Goal: Task Accomplishment & Management: Complete application form

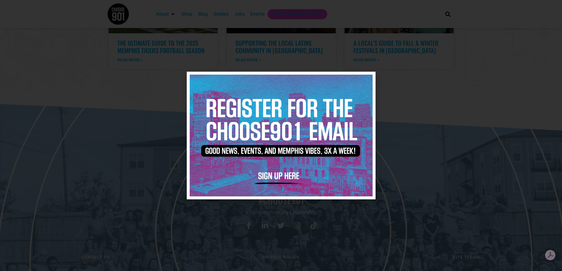
scroll to position [1214, 0]
click at [275, 175] on img at bounding box center [281, 136] width 183 height 122
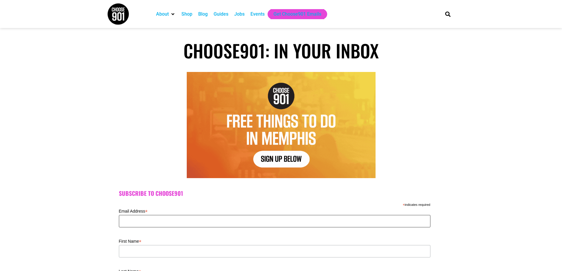
click at [174, 224] on input "Email Address *" at bounding box center [275, 221] width 312 height 12
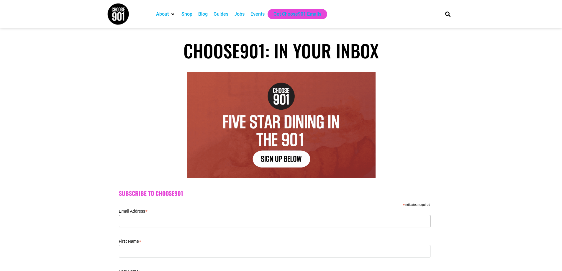
type input "mclain62@gmail.com"
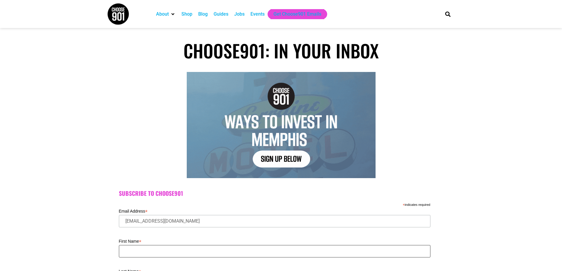
type input "Terri"
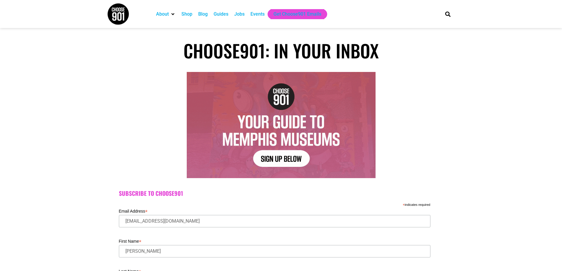
type input "McLain"
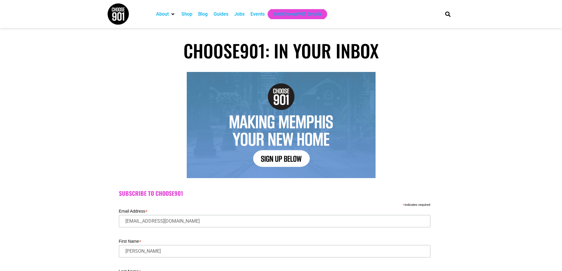
type input "38654"
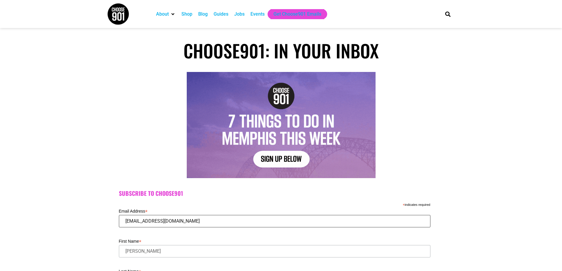
click at [174, 221] on input "mclain62@gmail.com" at bounding box center [275, 221] width 312 height 12
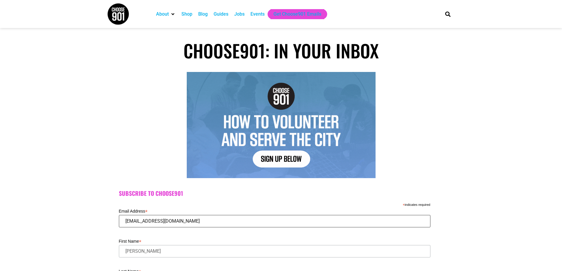
click at [174, 221] on input "mclain62@gmail.com" at bounding box center [275, 221] width 312 height 12
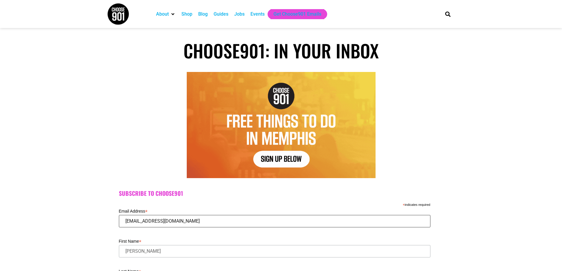
click at [174, 221] on input "mclain62@gmail.com" at bounding box center [275, 221] width 312 height 12
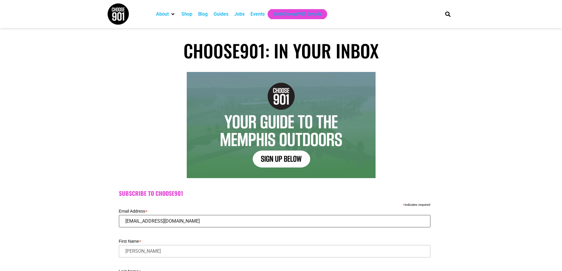
click at [156, 222] on input "roulhacs@aolo.com" at bounding box center [275, 221] width 312 height 12
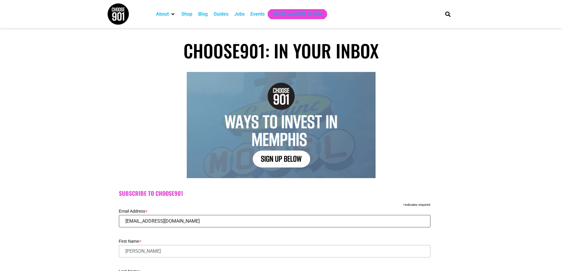
type input "[EMAIL_ADDRESS][DOMAIN_NAME]"
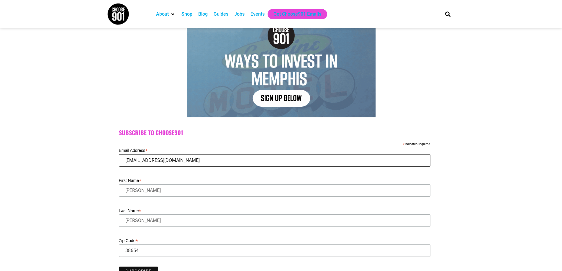
scroll to position [89, 0]
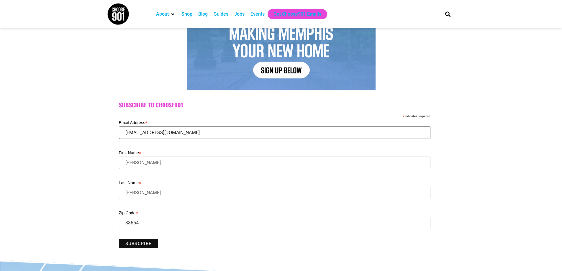
click at [170, 132] on input "[EMAIL_ADDRESS][DOMAIN_NAME]" at bounding box center [275, 133] width 312 height 12
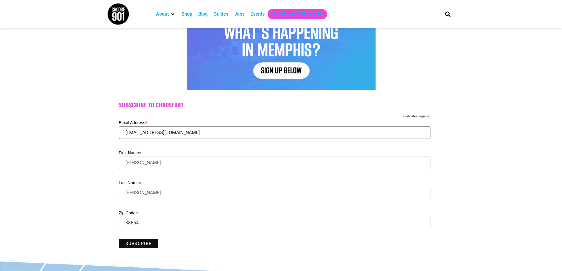
click at [170, 132] on input "roulhacs@aol.com" at bounding box center [275, 133] width 312 height 12
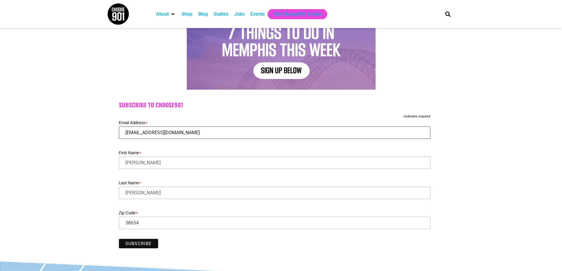
click at [170, 132] on input "roulhacs@aol.com" at bounding box center [275, 133] width 312 height 12
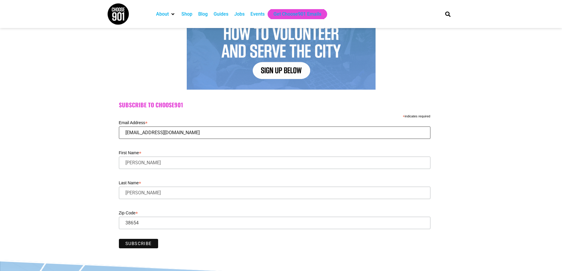
click at [170, 132] on input "[EMAIL_ADDRESS][DOMAIN_NAME]" at bounding box center [275, 133] width 312 height 12
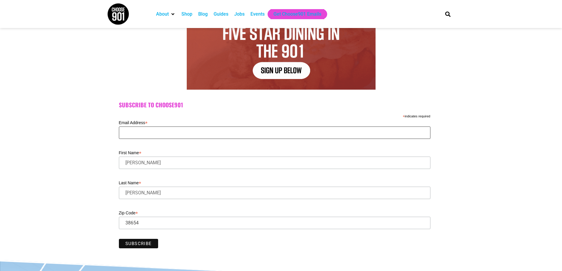
drag, startPoint x: 170, startPoint y: 132, endPoint x: 135, endPoint y: 130, distance: 34.9
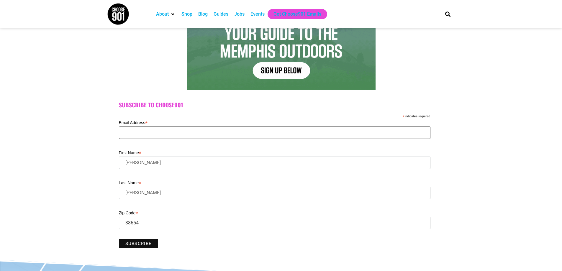
click at [135, 130] on input "Email Address *" at bounding box center [275, 133] width 312 height 12
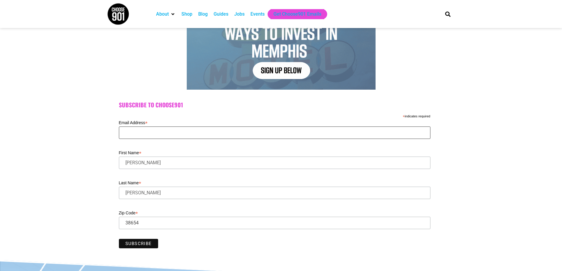
type input "mclain62@gmail.com"
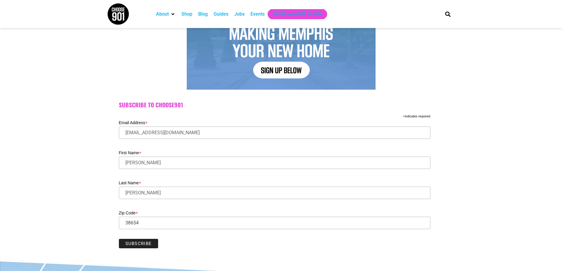
click at [140, 243] on input "Subscribe" at bounding box center [139, 243] width 40 height 9
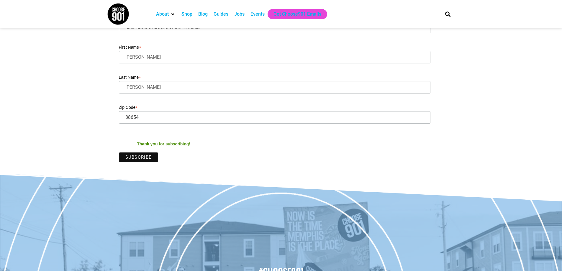
scroll to position [0, 0]
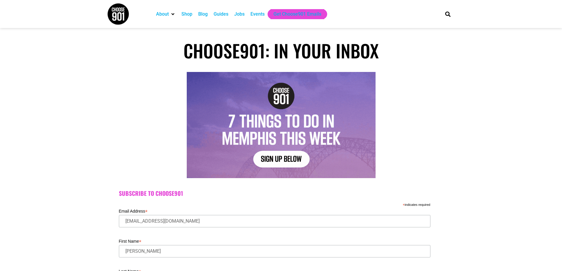
click at [241, 15] on div "Jobs" at bounding box center [239, 14] width 10 height 7
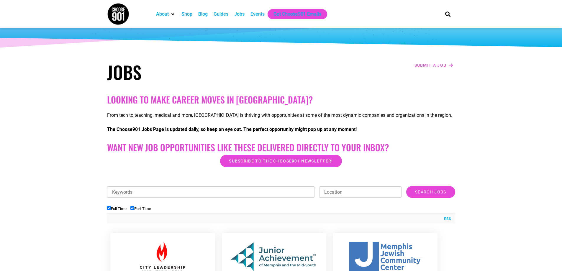
scroll to position [30, 0]
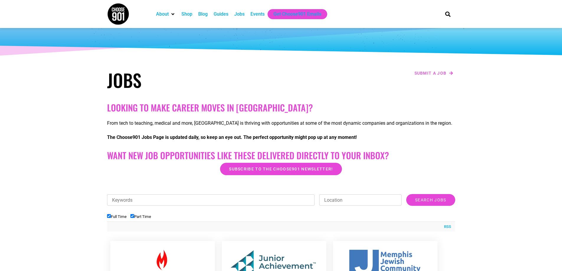
click at [241, 13] on div "Jobs" at bounding box center [239, 14] width 10 height 7
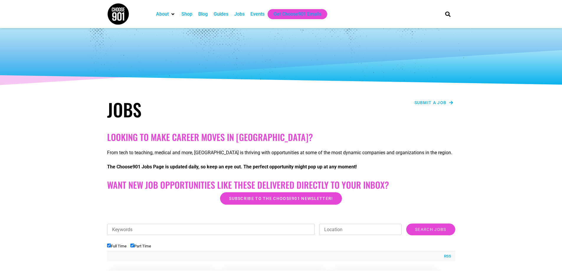
click at [443, 102] on span "Submit a job" at bounding box center [431, 103] width 32 height 4
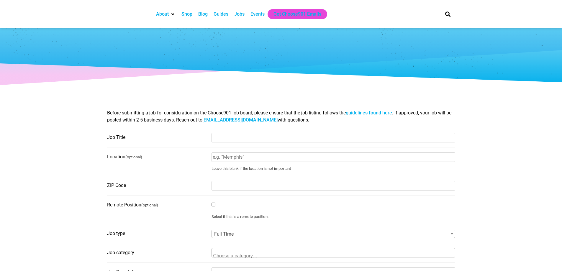
select select
click at [237, 140] on input "Job Title" at bounding box center [334, 137] width 244 height 9
type input "Educator"
click at [239, 158] on input "Location (optional)" at bounding box center [334, 157] width 244 height 9
click at [213, 159] on input "Memphis" at bounding box center [334, 157] width 244 height 9
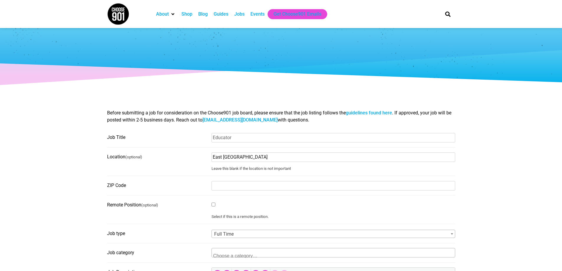
type input "East [GEOGRAPHIC_DATA]"
click at [239, 188] on input "ZIP Code" at bounding box center [334, 185] width 244 height 9
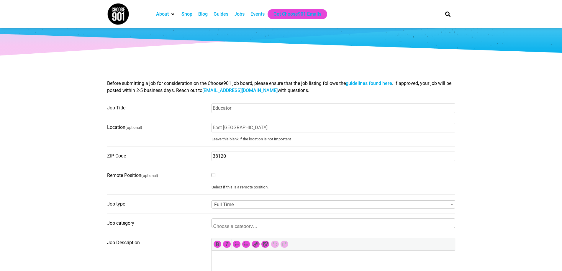
type input "38120"
click at [280, 225] on span at bounding box center [334, 223] width 244 height 9
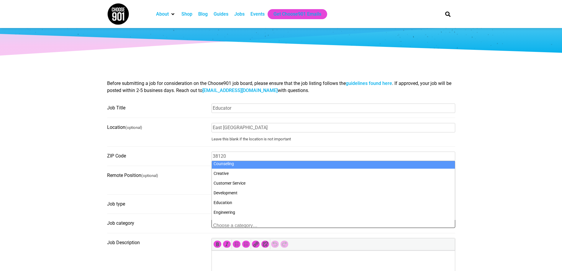
scroll to position [59, 0]
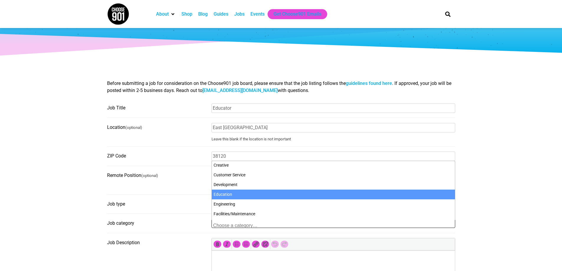
select select "101"
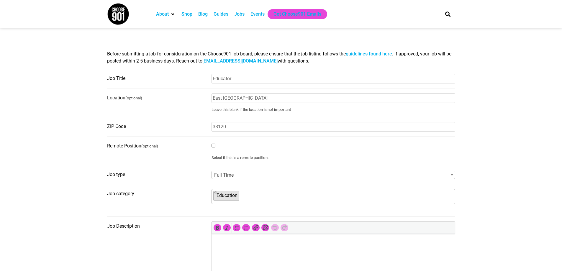
click at [285, 249] on html at bounding box center [333, 242] width 243 height 17
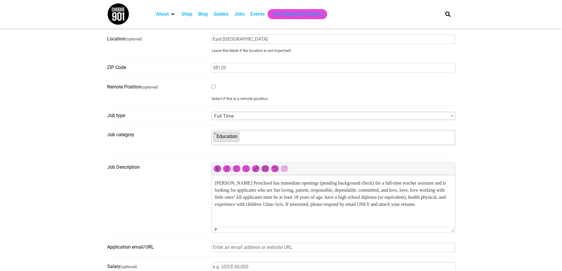
scroll to position [148, 0]
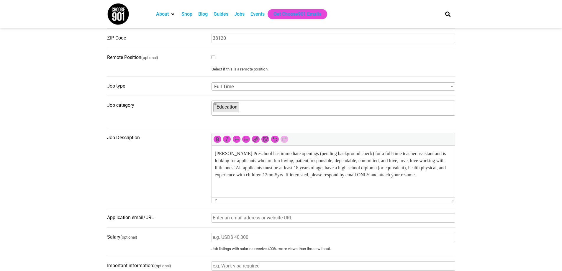
click at [245, 221] on input "Application email/URL" at bounding box center [334, 217] width 244 height 9
type input "roulhacs@aol.com"
click at [262, 237] on input "Salary (optional)" at bounding box center [334, 237] width 244 height 9
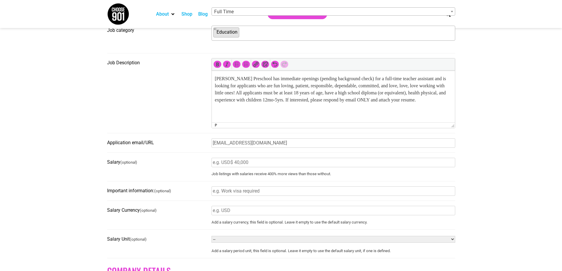
scroll to position [236, 0]
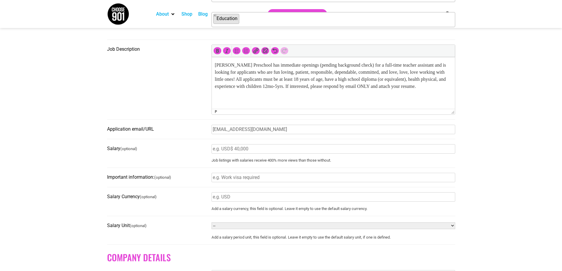
click at [223, 228] on select "-- Year Month Week Day Hour" at bounding box center [334, 226] width 244 height 7
select select "HOUR"
click at [212, 225] on select "-- Year Month Week Day Hour" at bounding box center [334, 226] width 244 height 7
click at [223, 201] on input "Salary Currency (optional)" at bounding box center [334, 196] width 244 height 9
click at [213, 202] on input "12.00-14.00" at bounding box center [334, 196] width 244 height 9
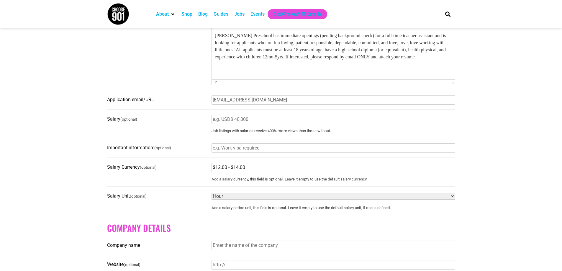
scroll to position [295, 0]
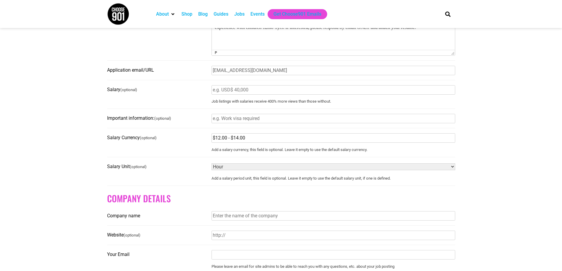
type input "$12.00 - $14.00"
click at [246, 221] on input "Company name" at bounding box center [334, 215] width 244 height 9
type input "Roulhac's Preschool"
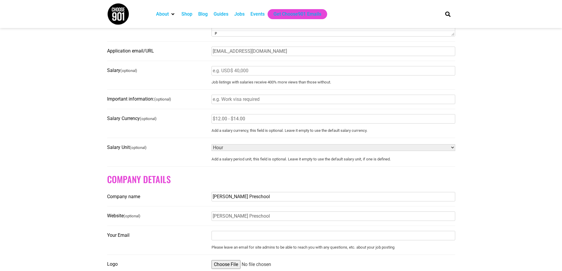
scroll to position [325, 0]
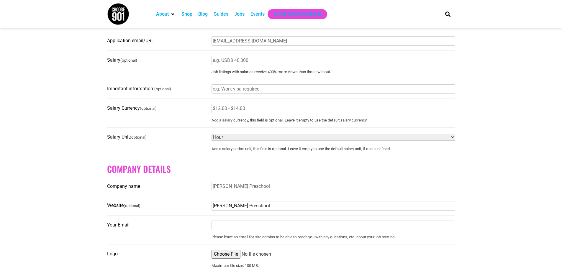
drag, startPoint x: 258, startPoint y: 210, endPoint x: 191, endPoint y: 205, distance: 67.2
click at [191, 205] on fieldset "Website (optional) Roulhac's Preschool" at bounding box center [281, 208] width 348 height 15
type input "www.roulhacs.com"
click at [224, 228] on input "Your Email" at bounding box center [334, 225] width 244 height 9
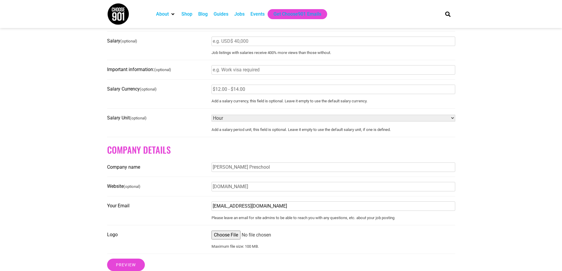
scroll to position [354, 0]
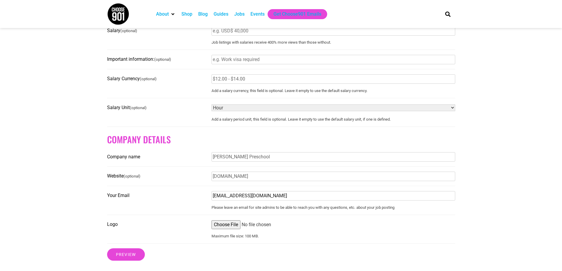
type input "roulhacs@aol.com"
click at [225, 229] on input "Logo" at bounding box center [334, 224] width 244 height 9
type input "C:\fakepath\New Logo.jpg"
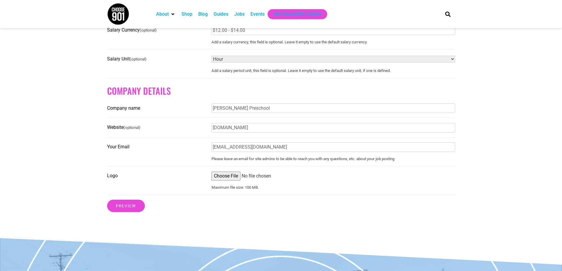
scroll to position [413, 0]
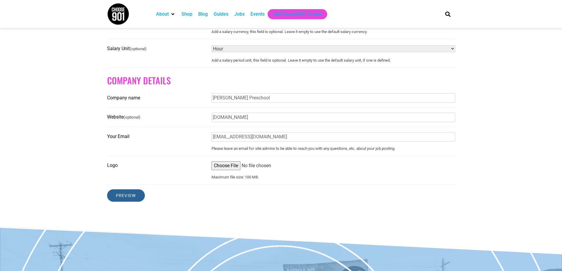
click at [130, 198] on input "Preview" at bounding box center [126, 195] width 38 height 12
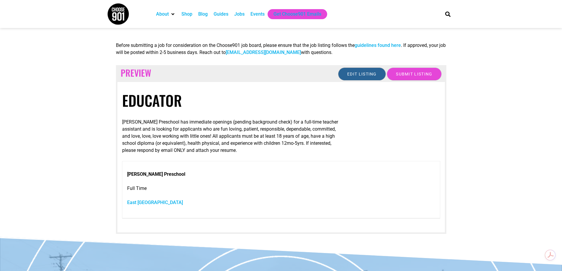
click at [363, 73] on input "Edit listing" at bounding box center [362, 74] width 48 height 13
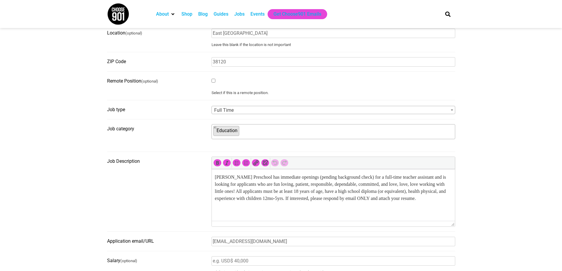
scroll to position [148, 0]
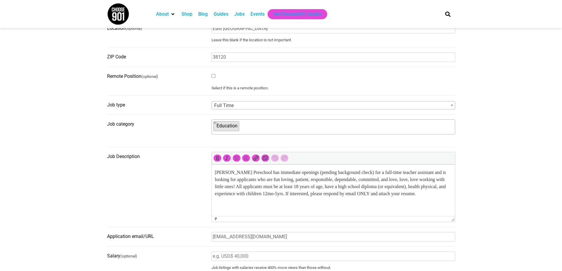
click at [284, 194] on p "Roulhac's Preschool has immediate openings (pending background check) for a ful…" at bounding box center [333, 183] width 237 height 28
click at [334, 202] on p "Roulhac's Preschool has immediate openings (pending background check) for a ful…" at bounding box center [333, 186] width 237 height 35
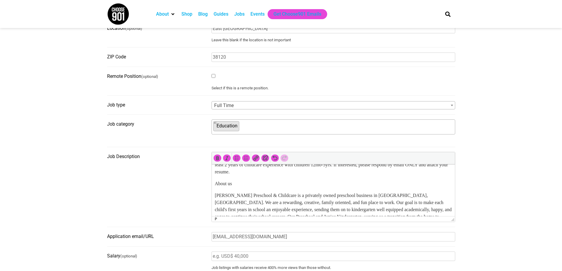
scroll to position [19, 0]
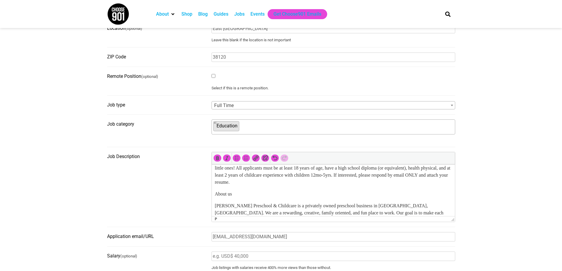
click at [239, 194] on p "About us" at bounding box center [333, 194] width 237 height 7
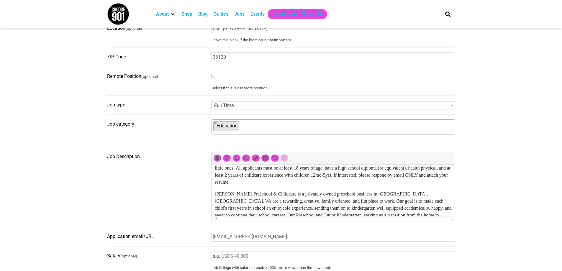
click at [346, 194] on p "Roulhac's Preschool & Childcare is a privately owned preschool business in Memp…" at bounding box center [333, 212] width 237 height 43
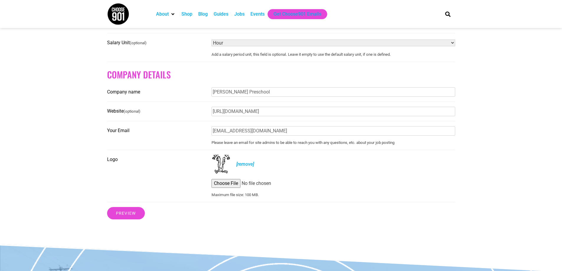
scroll to position [443, 0]
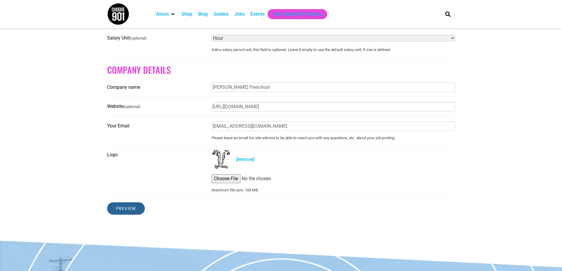
click at [118, 215] on input "Preview" at bounding box center [126, 208] width 38 height 12
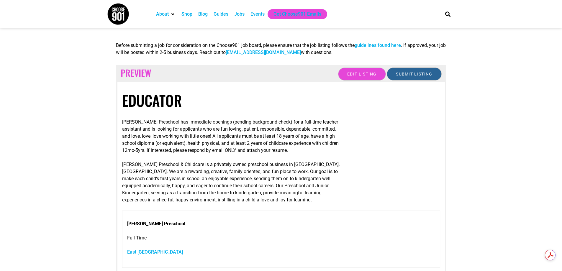
click at [416, 73] on input "Submit Listing" at bounding box center [414, 74] width 55 height 13
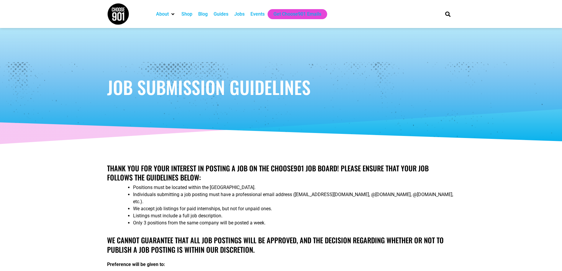
click at [336, 167] on h2 "Thank you for your interest in posting a job on the Choose901 job board! Please…" at bounding box center [281, 173] width 348 height 18
